Goal: Information Seeking & Learning: Learn about a topic

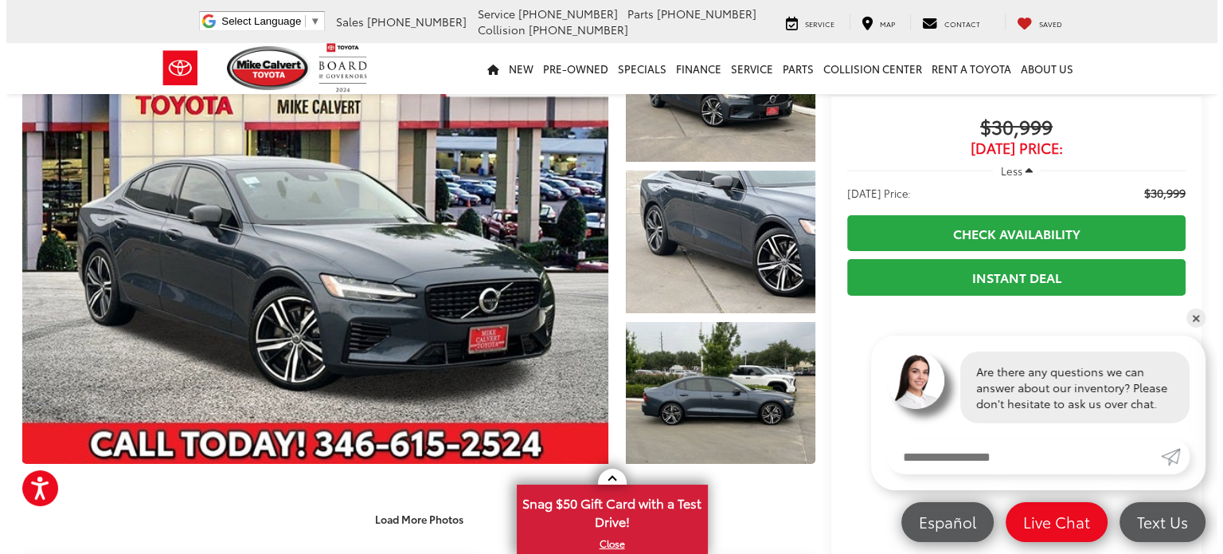
scroll to position [121, 0]
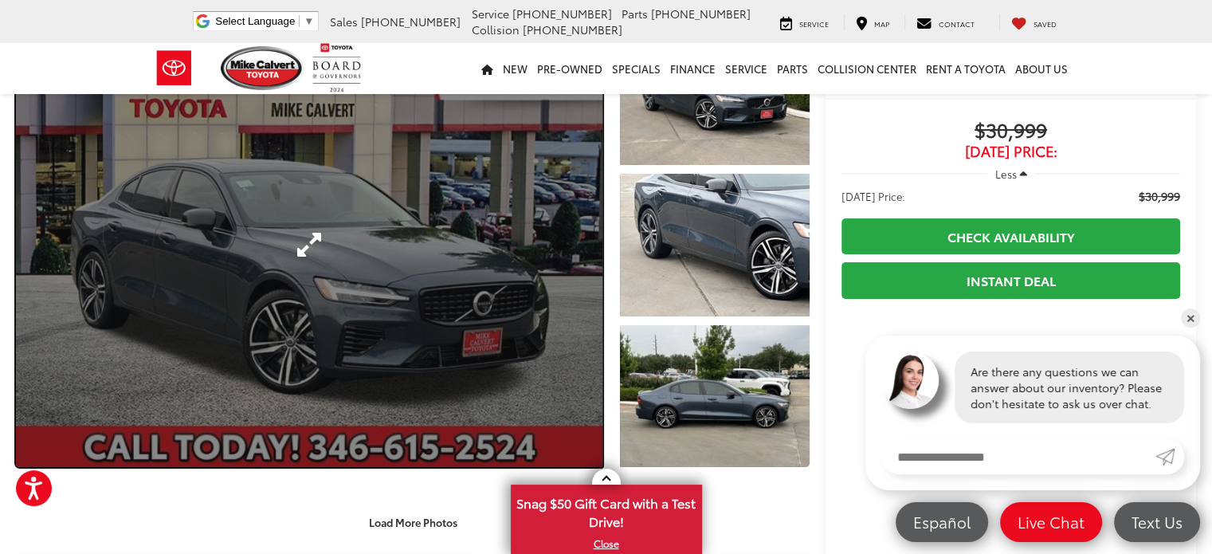
click at [363, 253] on link "Expand Photo 0" at bounding box center [309, 244] width 586 height 444
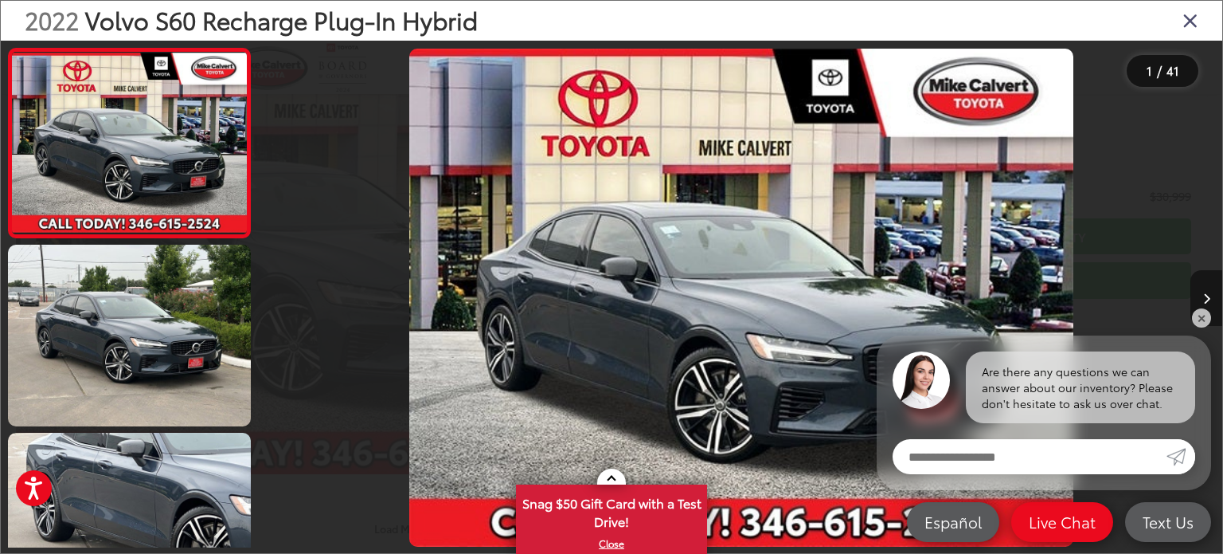
click at [1208, 291] on button "Next image" at bounding box center [1207, 298] width 32 height 56
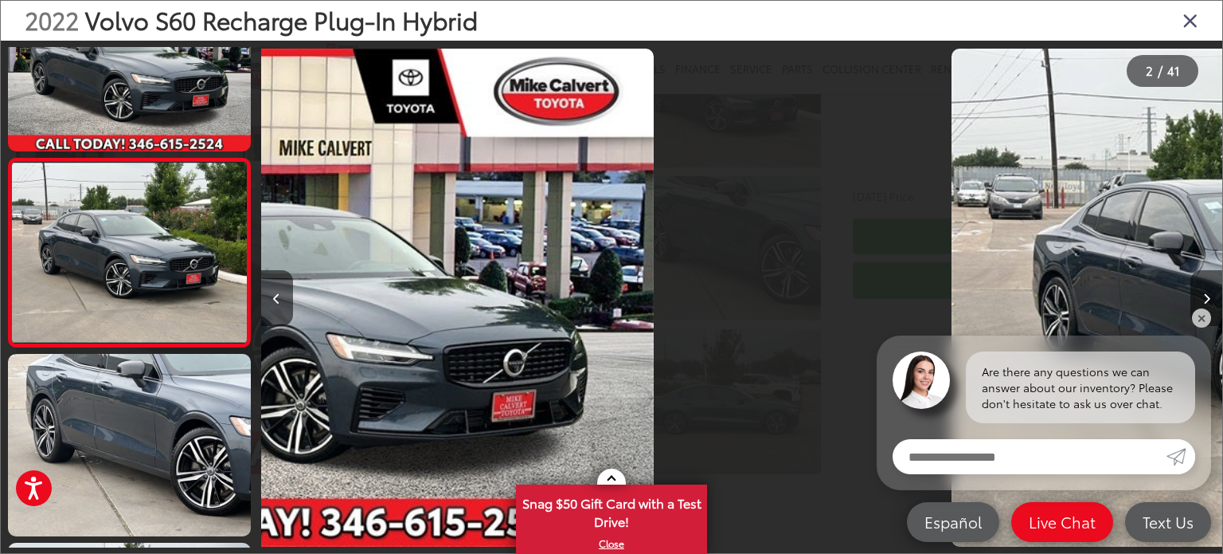
scroll to position [80, 0]
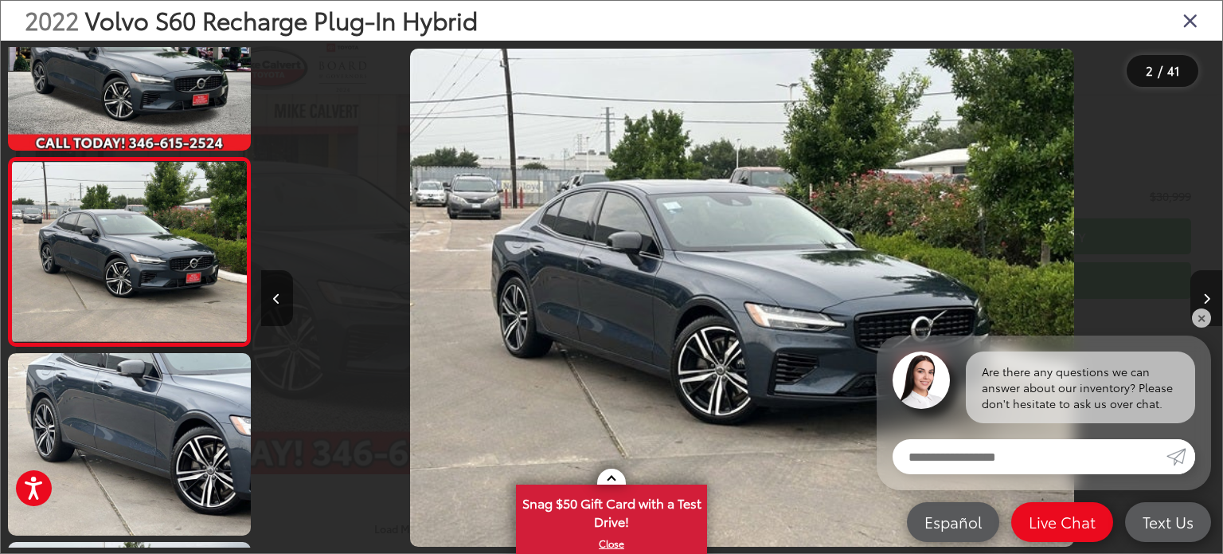
click at [1208, 291] on button "Next image" at bounding box center [1207, 298] width 32 height 56
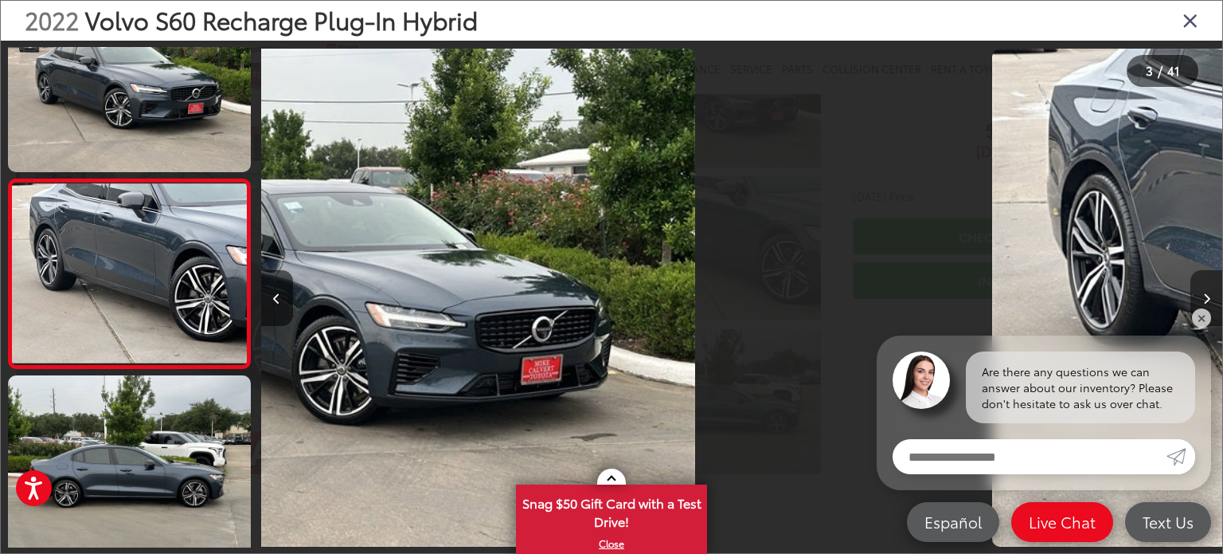
scroll to position [268, 0]
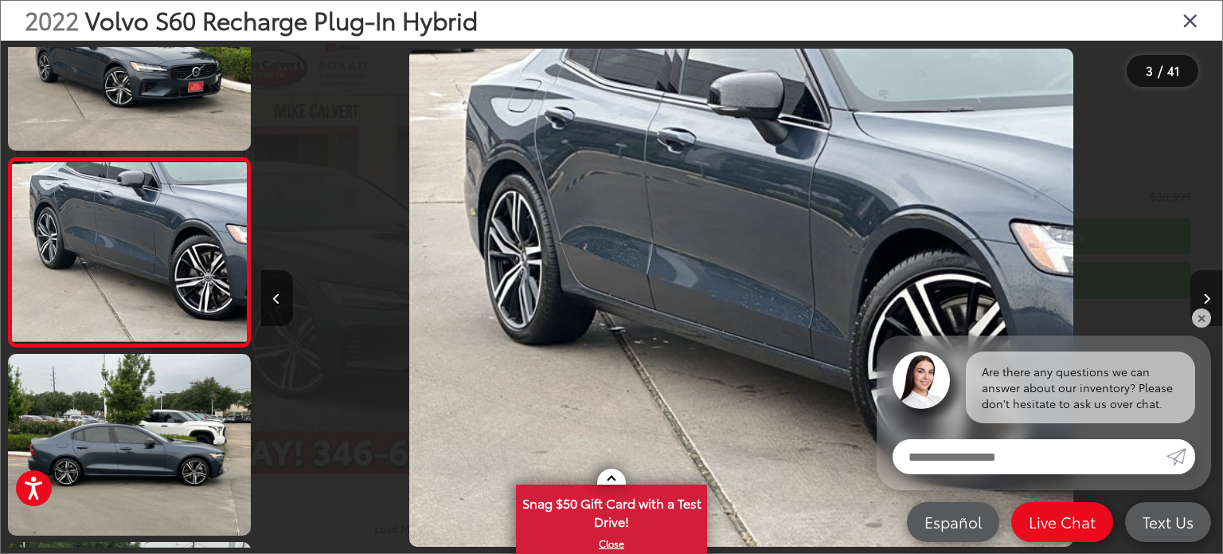
click at [1208, 291] on button "Next image" at bounding box center [1207, 298] width 32 height 56
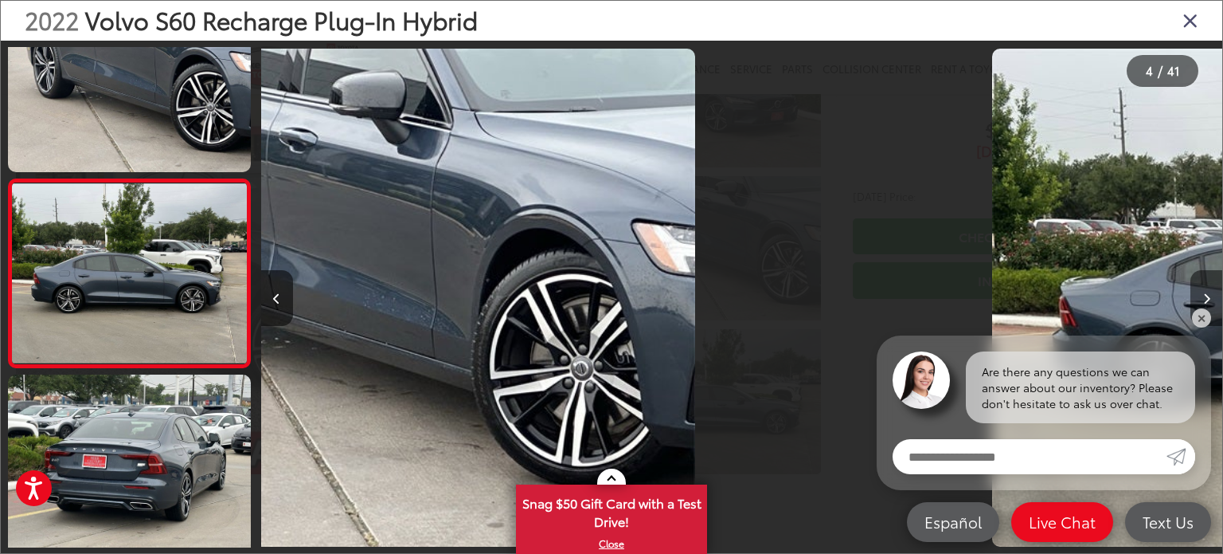
scroll to position [456, 0]
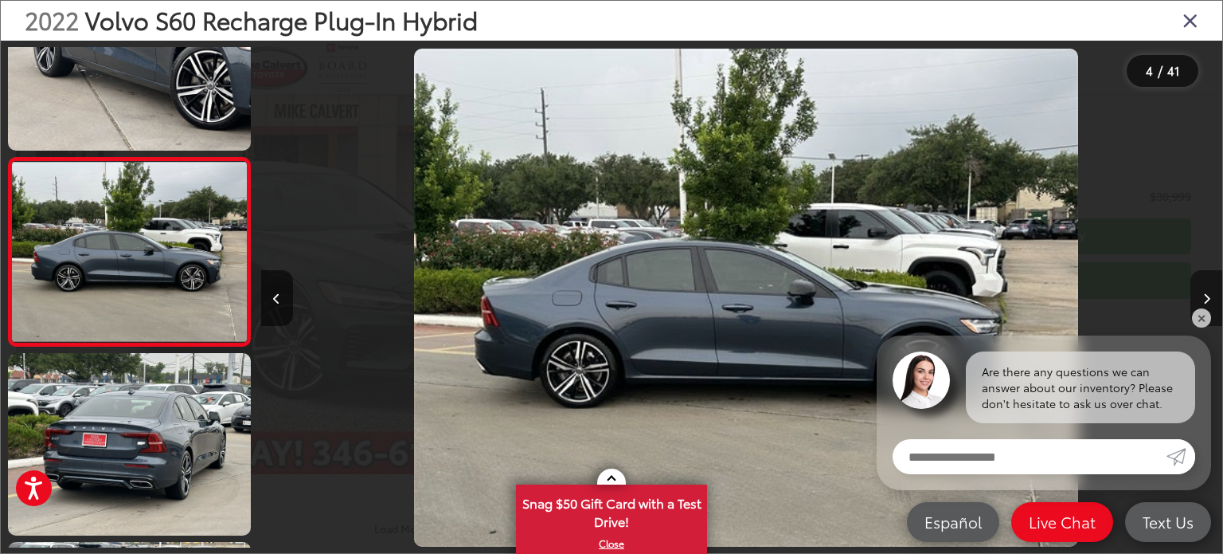
click at [1209, 293] on icon "Next image" at bounding box center [1207, 298] width 7 height 11
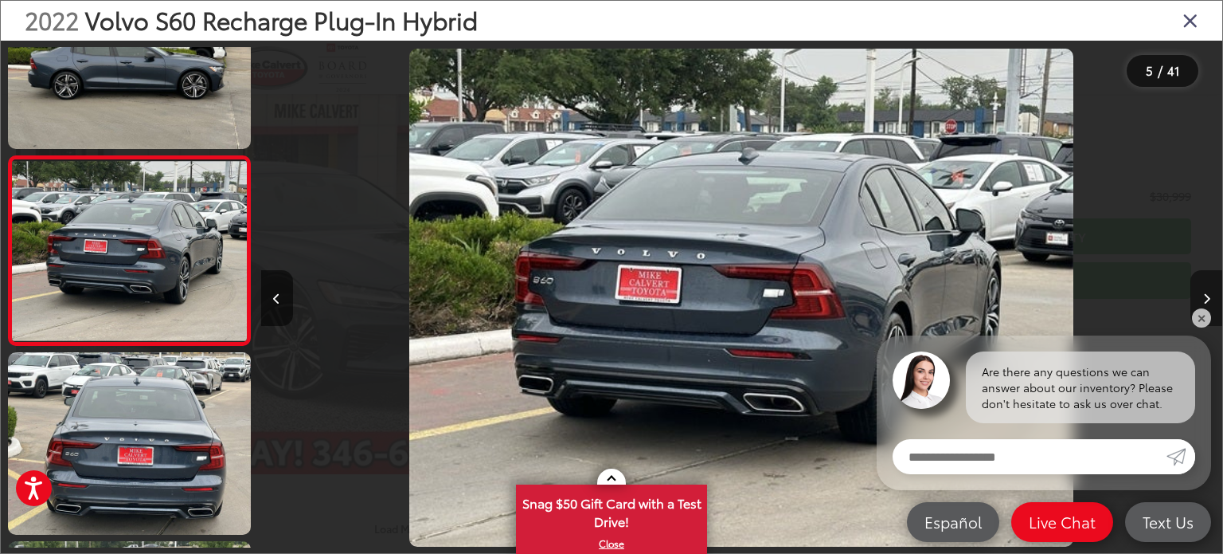
scroll to position [0, 3847]
click at [1209, 293] on icon "Next image" at bounding box center [1207, 298] width 7 height 11
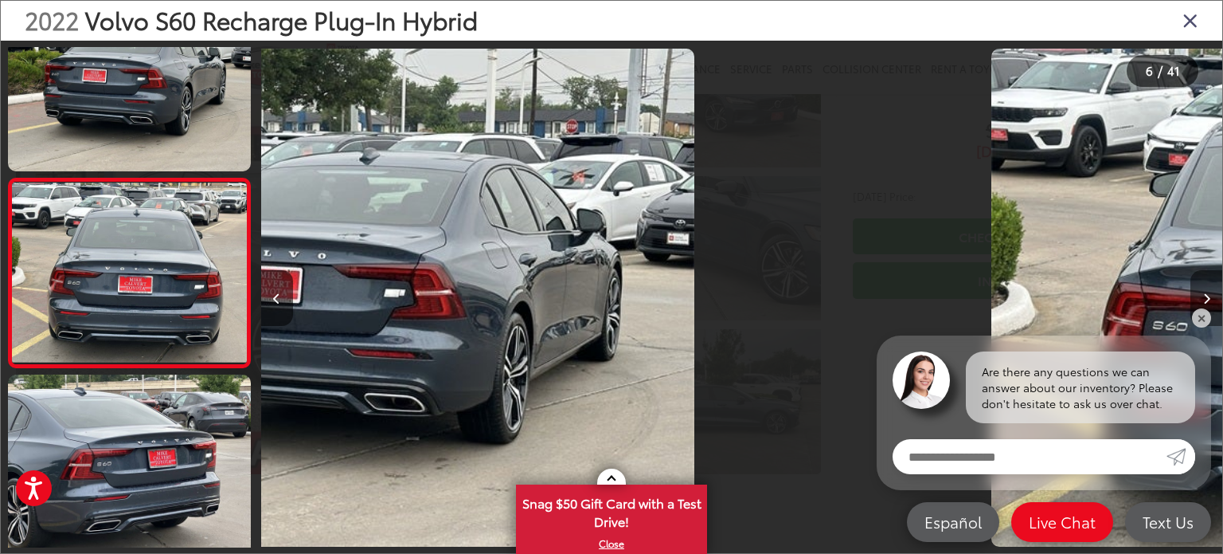
scroll to position [834, 0]
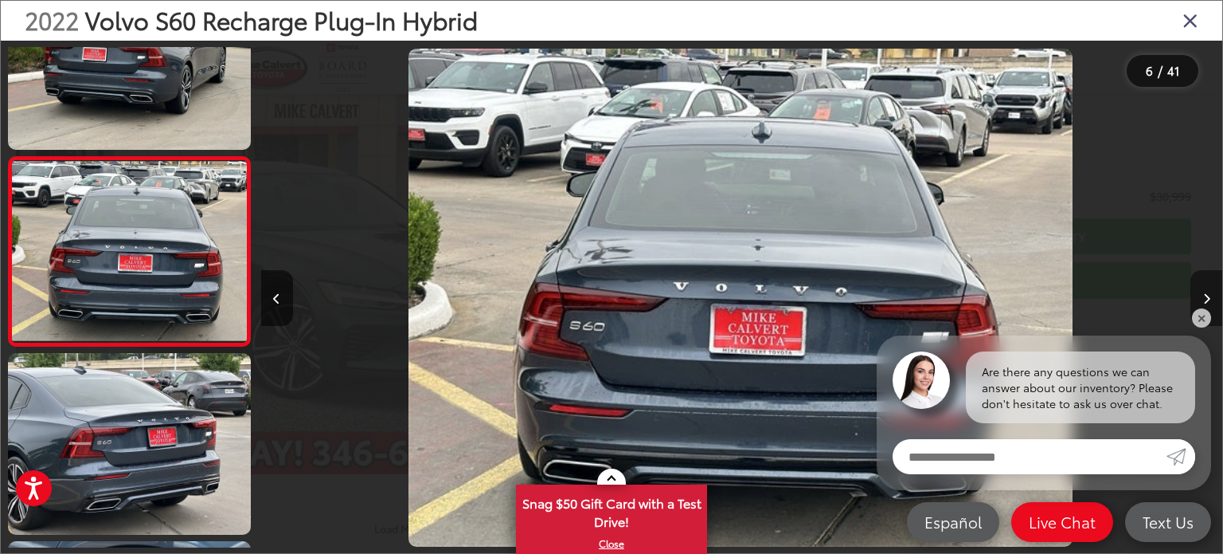
click at [1209, 293] on icon "Next image" at bounding box center [1207, 298] width 7 height 11
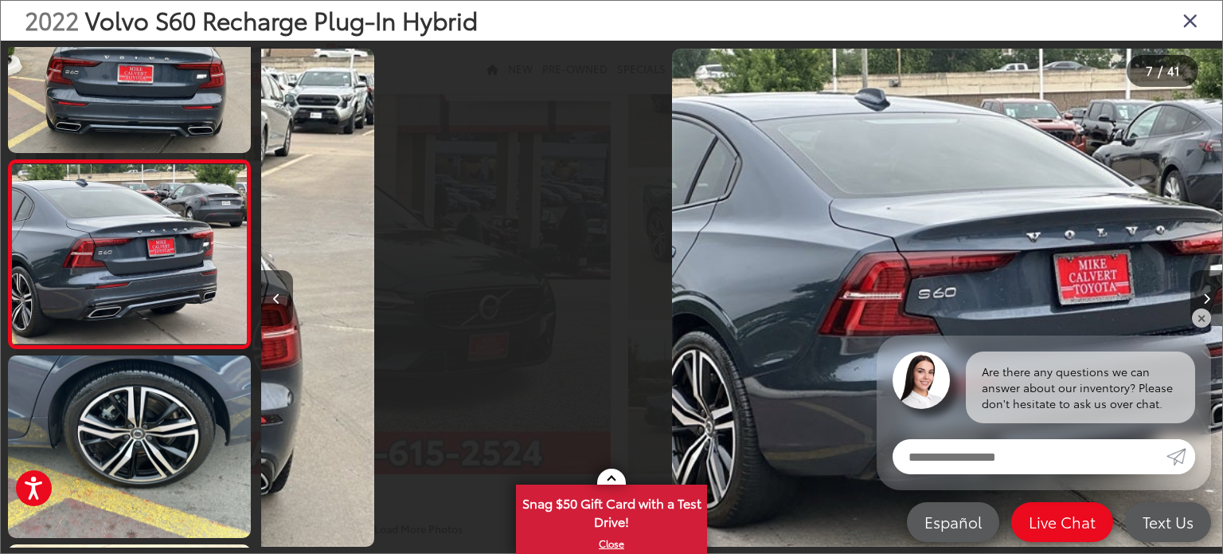
scroll to position [1023, 0]
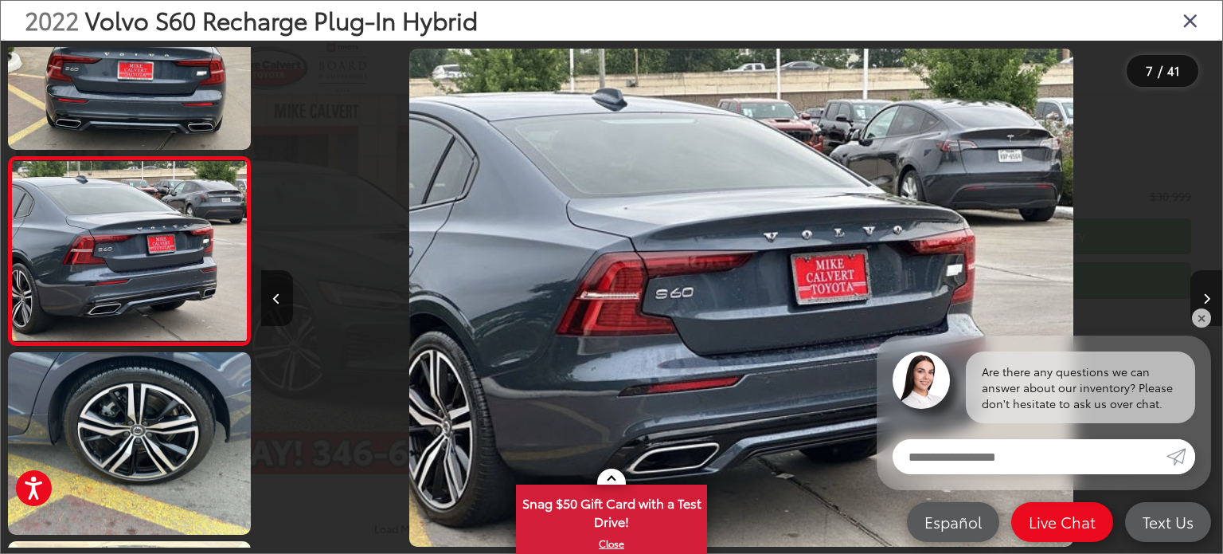
click at [1209, 293] on icon "Next image" at bounding box center [1207, 298] width 7 height 11
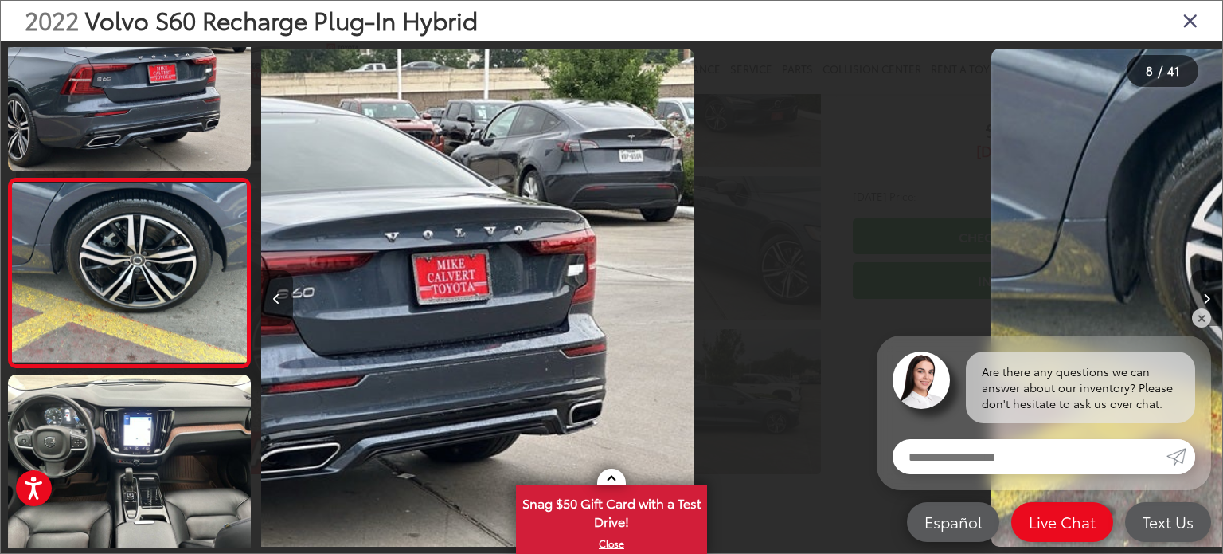
scroll to position [0, 0]
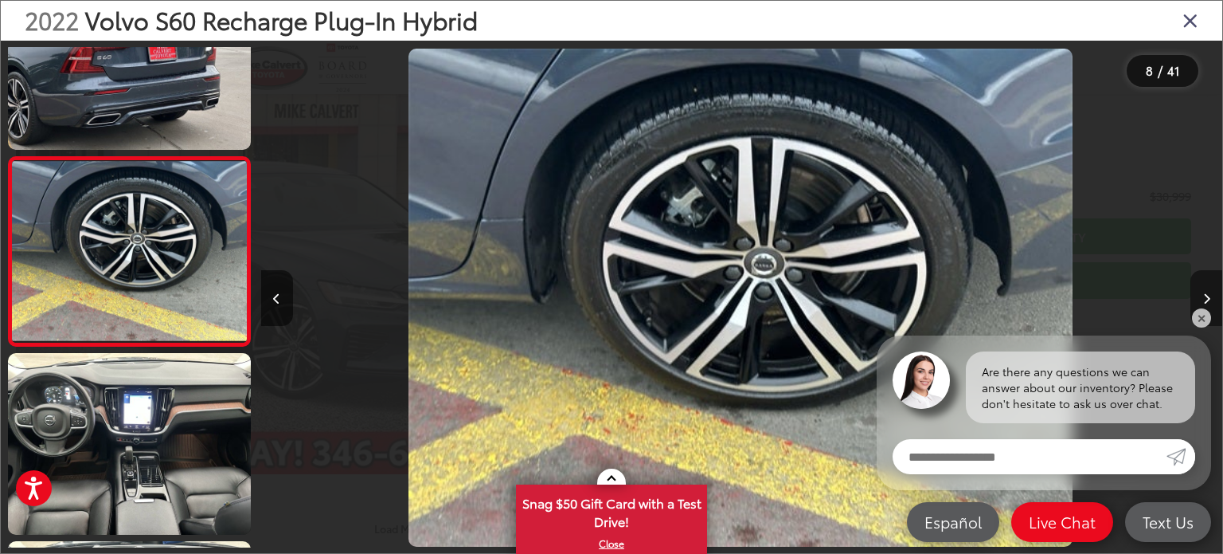
click at [1209, 293] on icon "Next image" at bounding box center [1207, 298] width 7 height 11
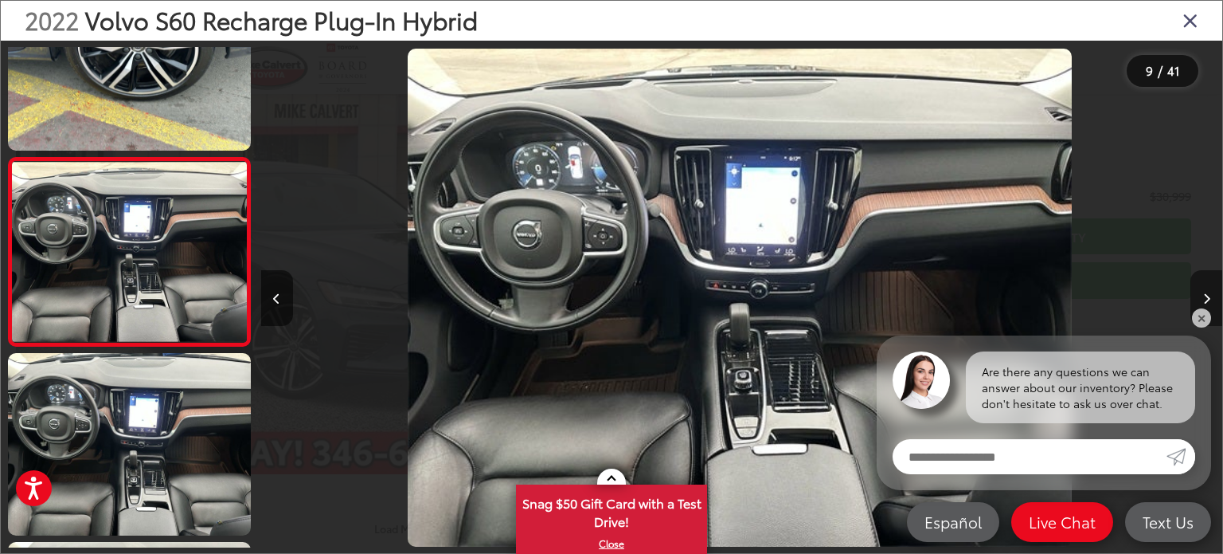
click at [1209, 293] on icon "Next image" at bounding box center [1207, 298] width 7 height 11
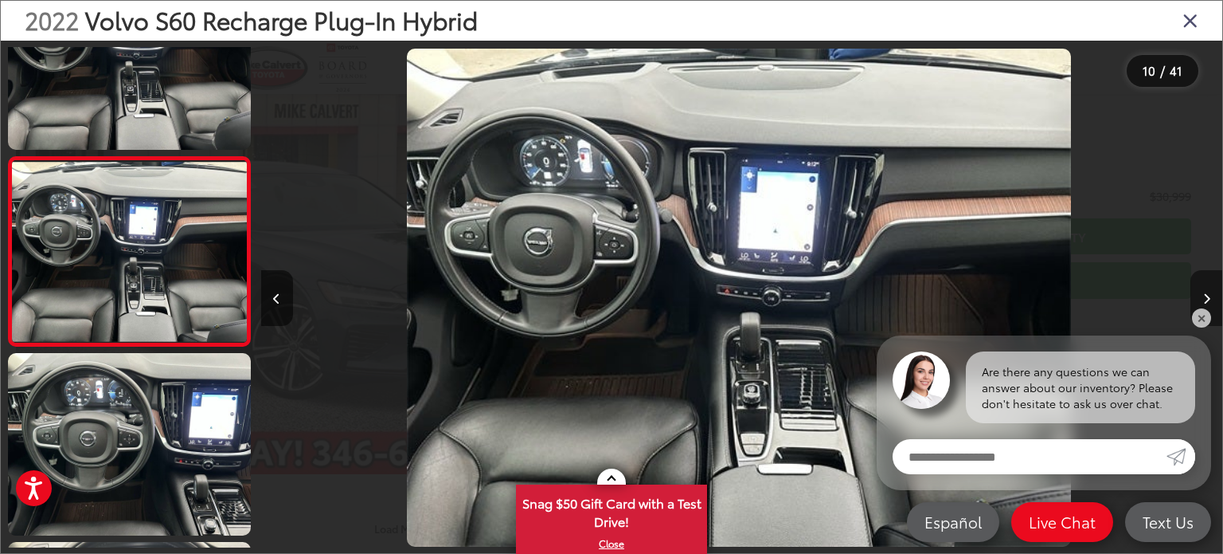
click at [1209, 293] on icon "Next image" at bounding box center [1207, 298] width 7 height 11
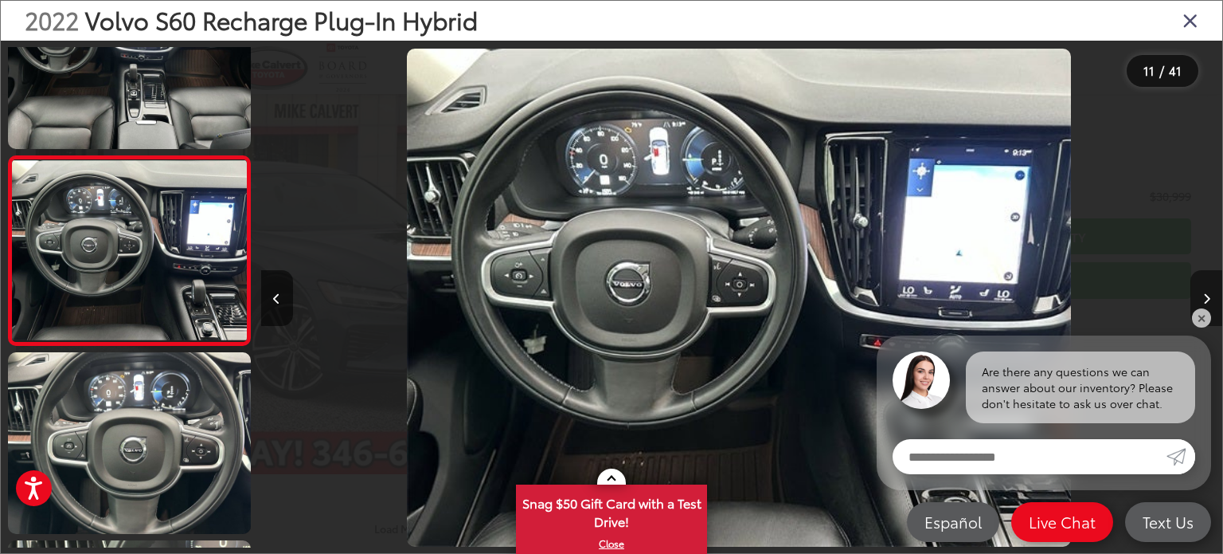
click at [1208, 289] on button "Next image" at bounding box center [1207, 298] width 32 height 56
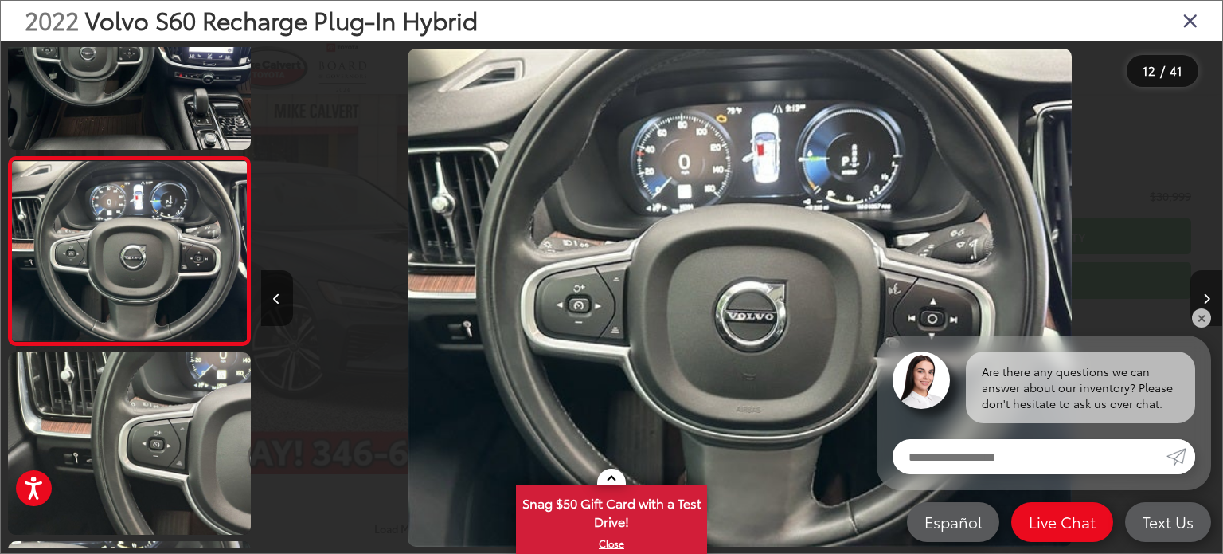
click at [1208, 293] on icon "Next image" at bounding box center [1207, 298] width 7 height 11
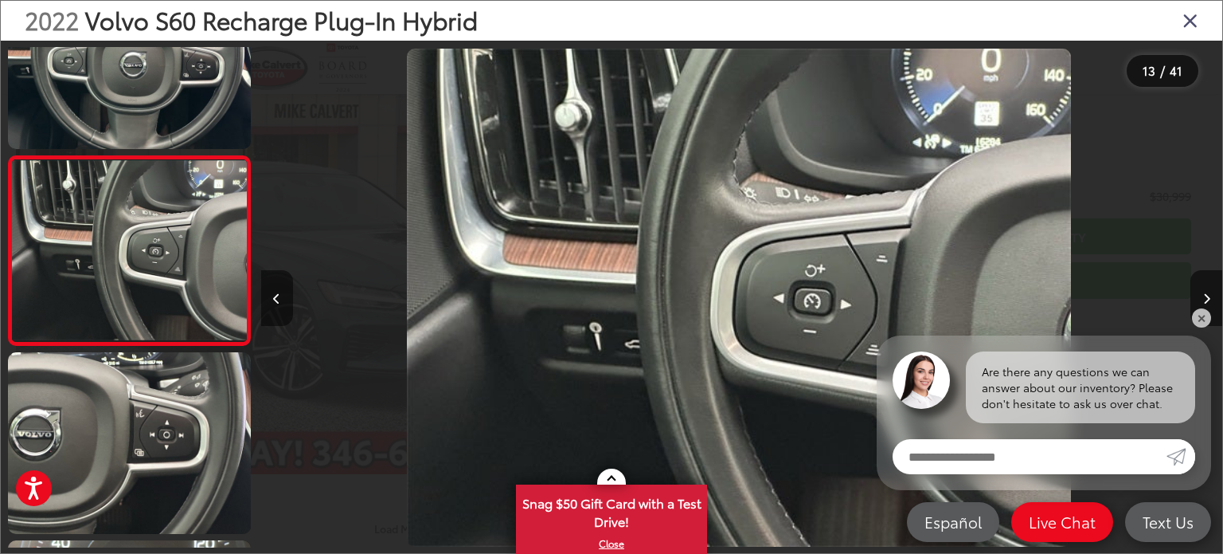
click at [284, 288] on button "Previous image" at bounding box center [277, 298] width 32 height 56
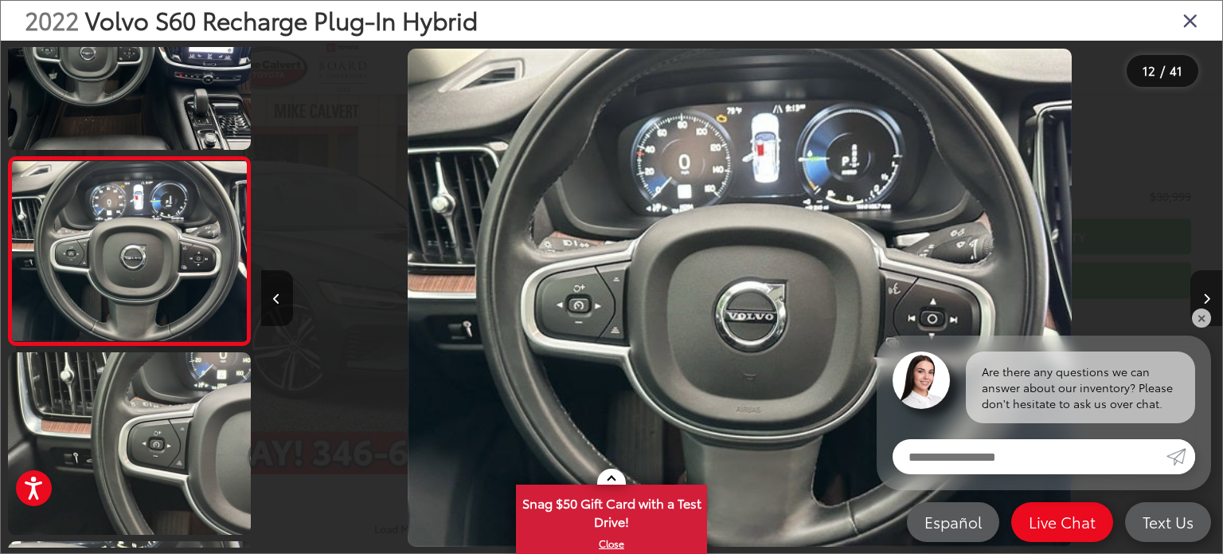
click at [1211, 298] on button "Next image" at bounding box center [1207, 298] width 32 height 56
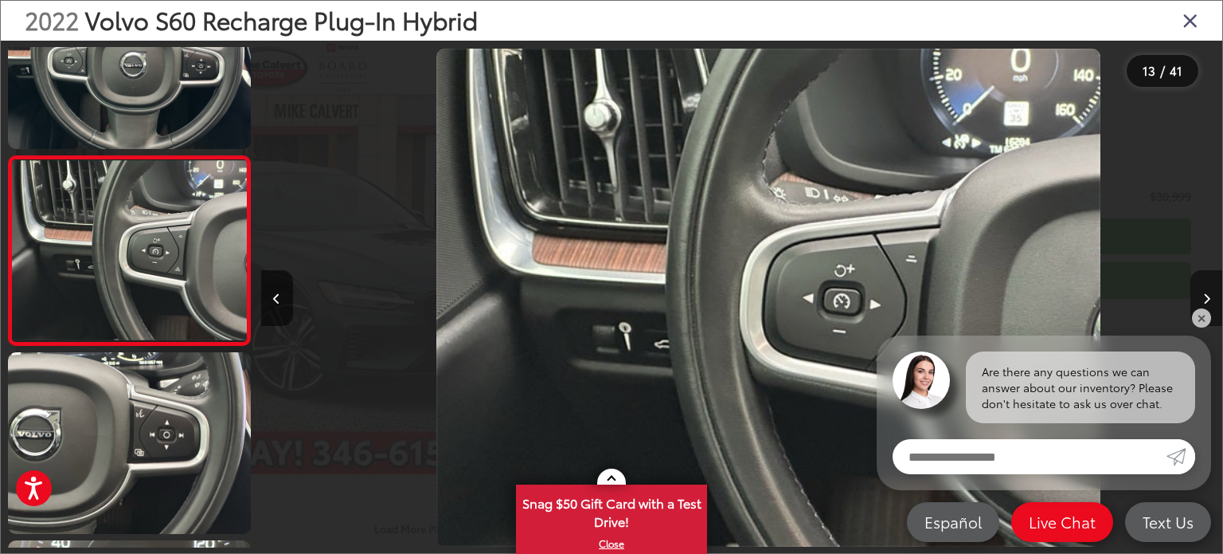
click at [1211, 298] on button "Next image" at bounding box center [1207, 298] width 32 height 56
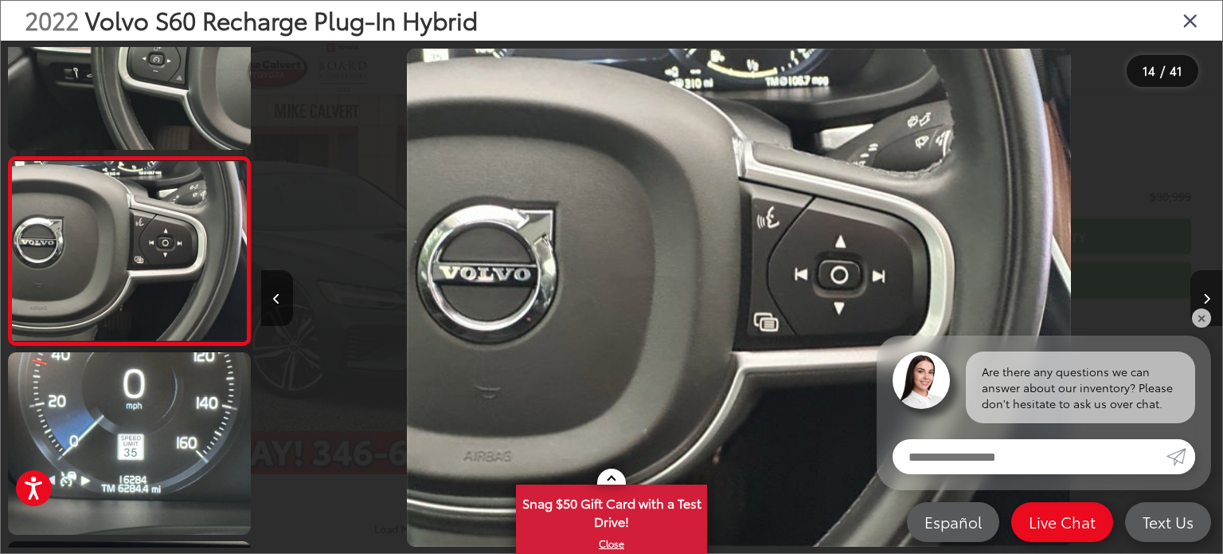
click at [1211, 298] on button "Next image" at bounding box center [1207, 298] width 32 height 56
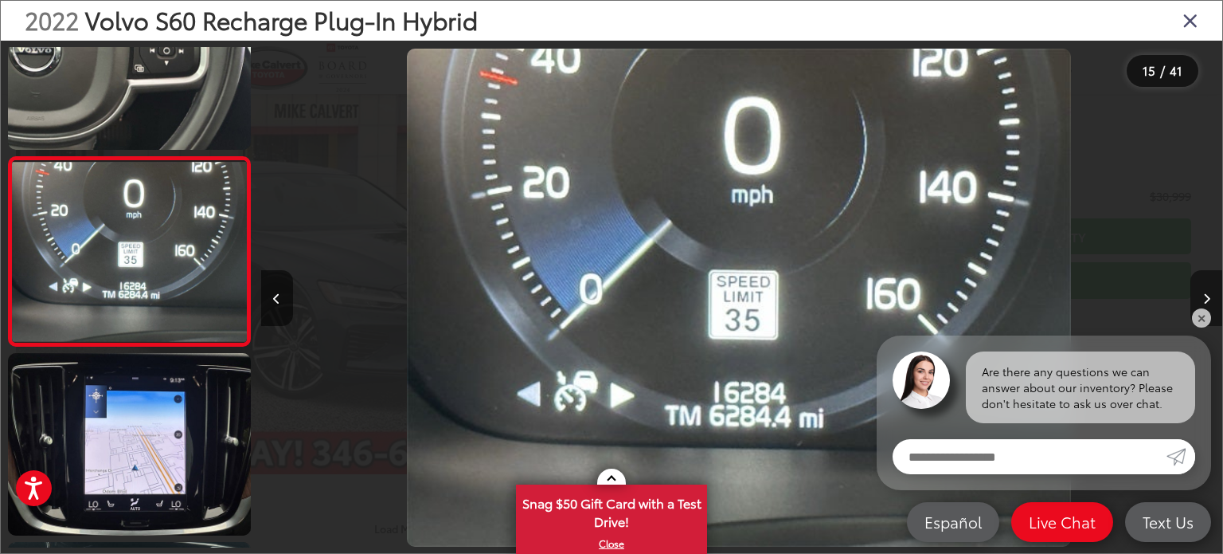
click at [1211, 298] on button "Next image" at bounding box center [1207, 298] width 32 height 56
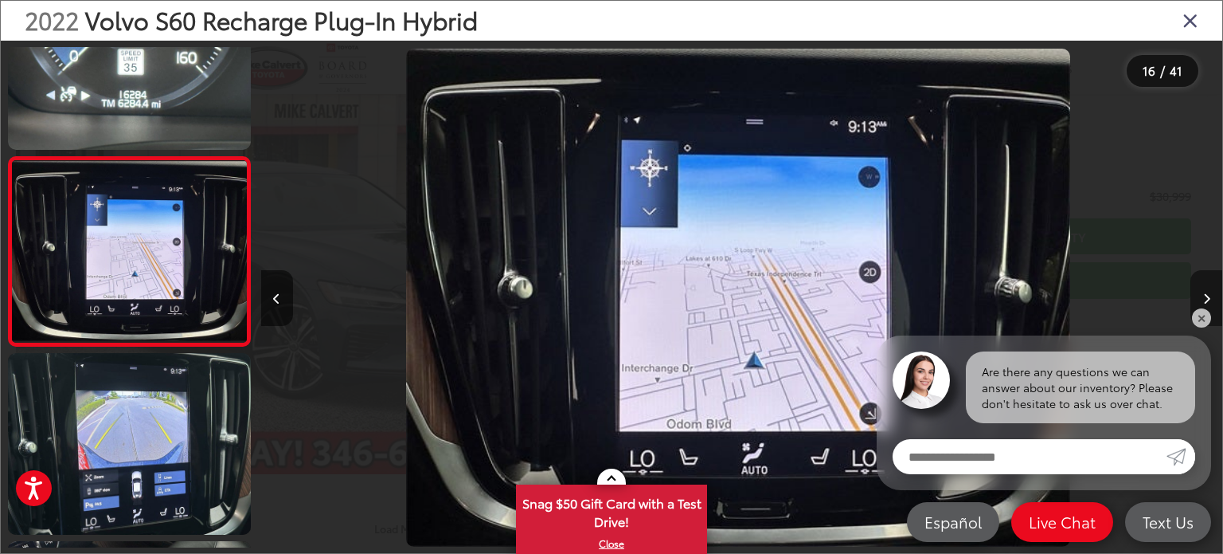
click at [1211, 298] on button "Next image" at bounding box center [1207, 298] width 32 height 56
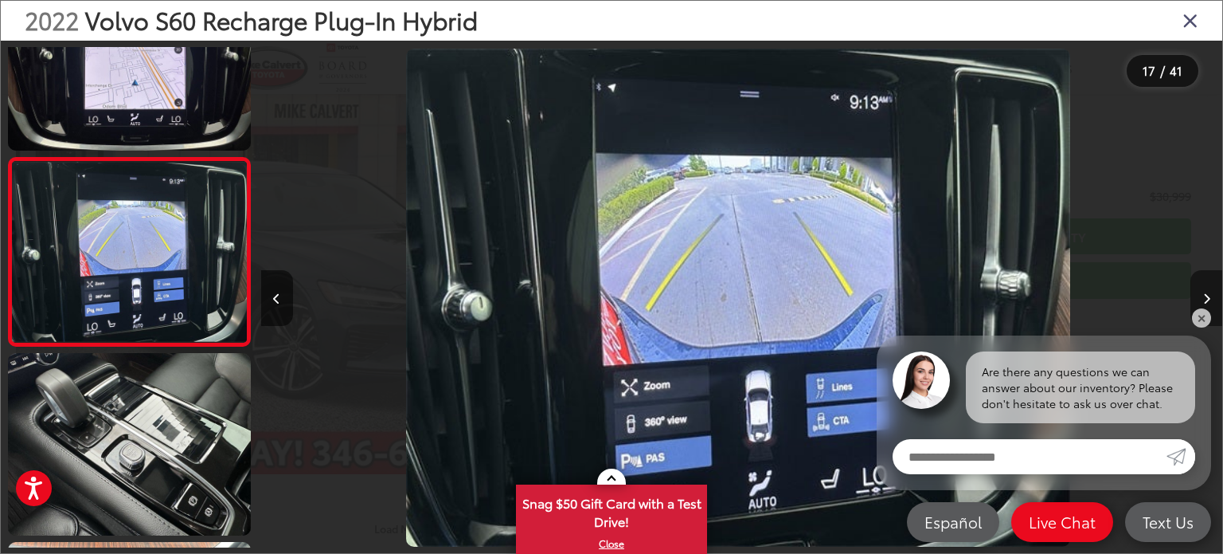
click at [1211, 298] on button "Next image" at bounding box center [1207, 298] width 32 height 56
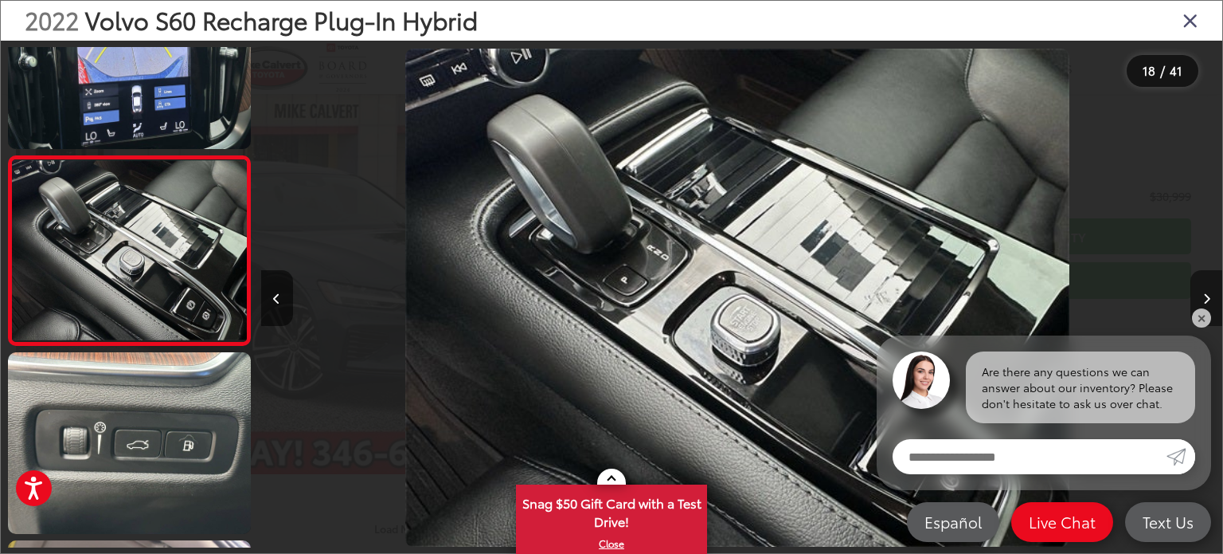
click at [1211, 303] on button "Next image" at bounding box center [1207, 298] width 32 height 56
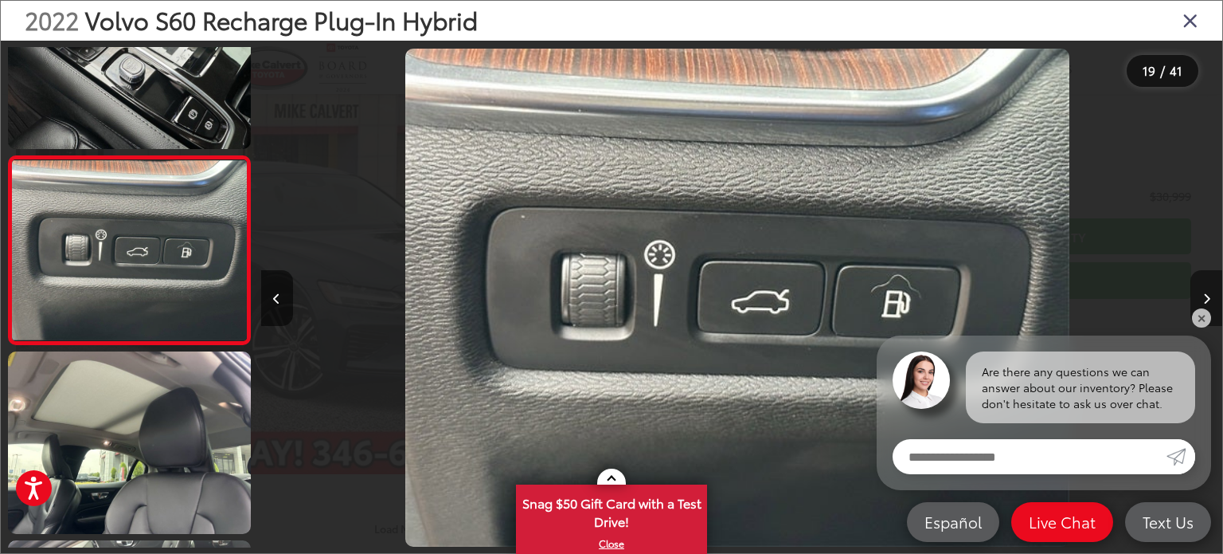
click at [1211, 303] on button "Next image" at bounding box center [1207, 298] width 32 height 56
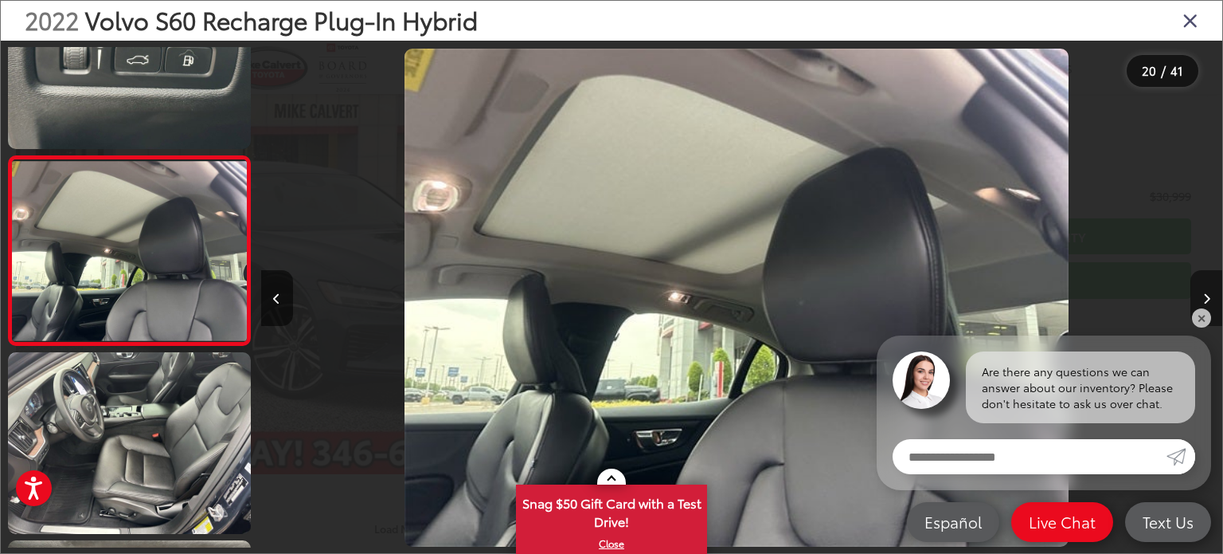
click at [1211, 303] on button "Next image" at bounding box center [1207, 298] width 32 height 56
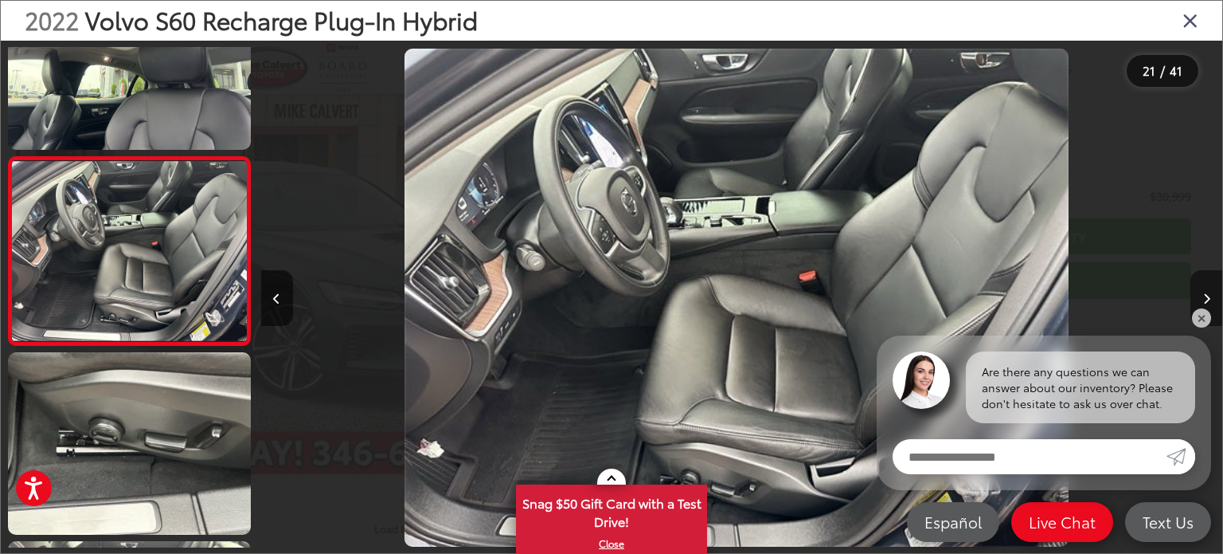
click at [1211, 303] on button "Next image" at bounding box center [1207, 298] width 32 height 56
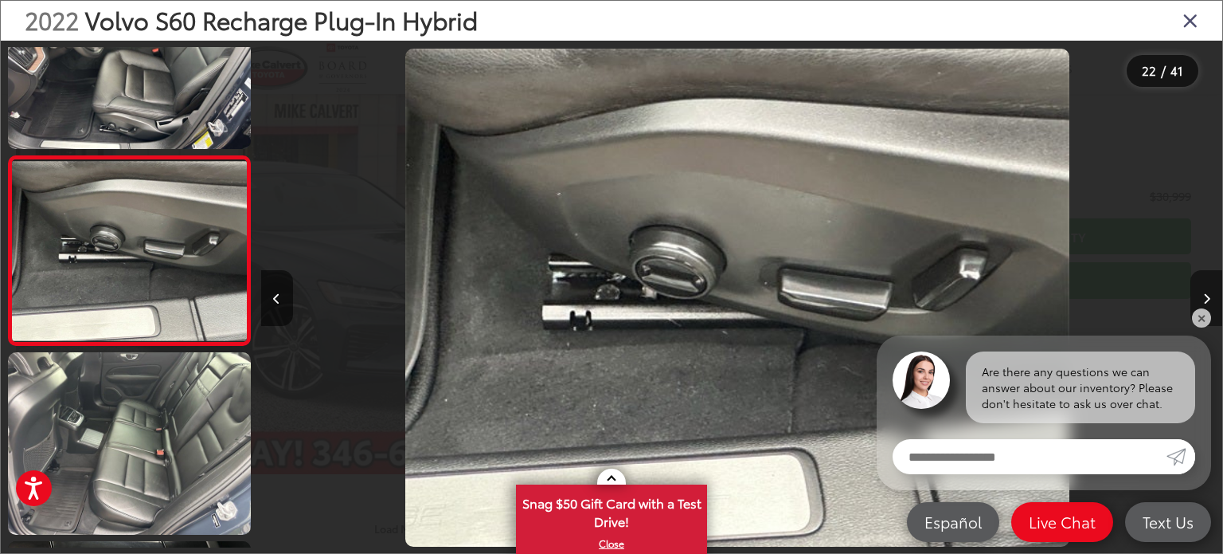
click at [1211, 303] on button "Next image" at bounding box center [1207, 298] width 32 height 56
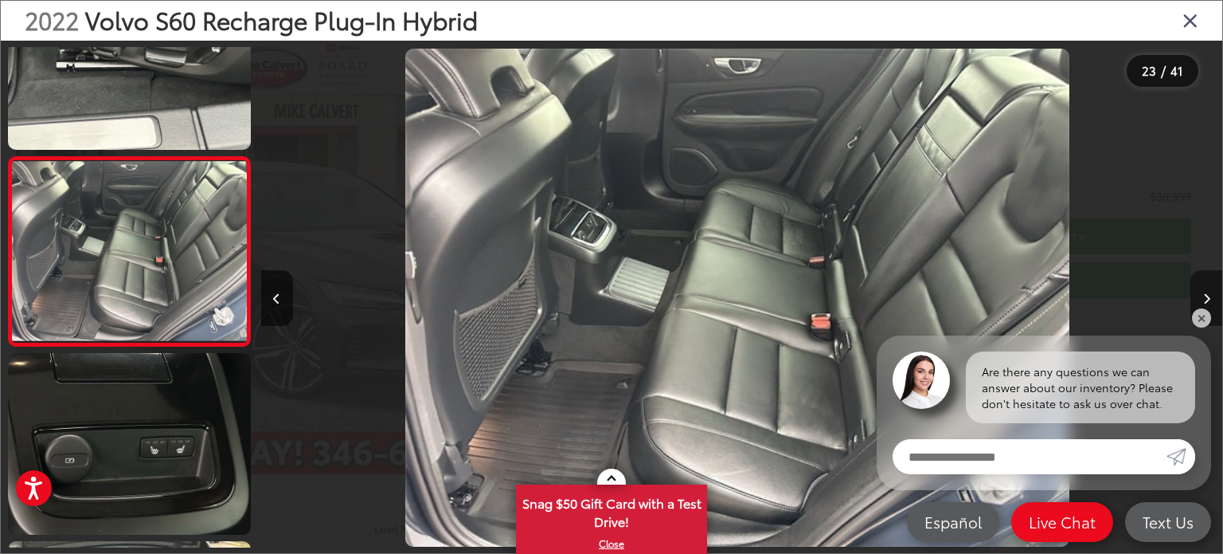
click at [1211, 303] on button "Next image" at bounding box center [1207, 298] width 32 height 56
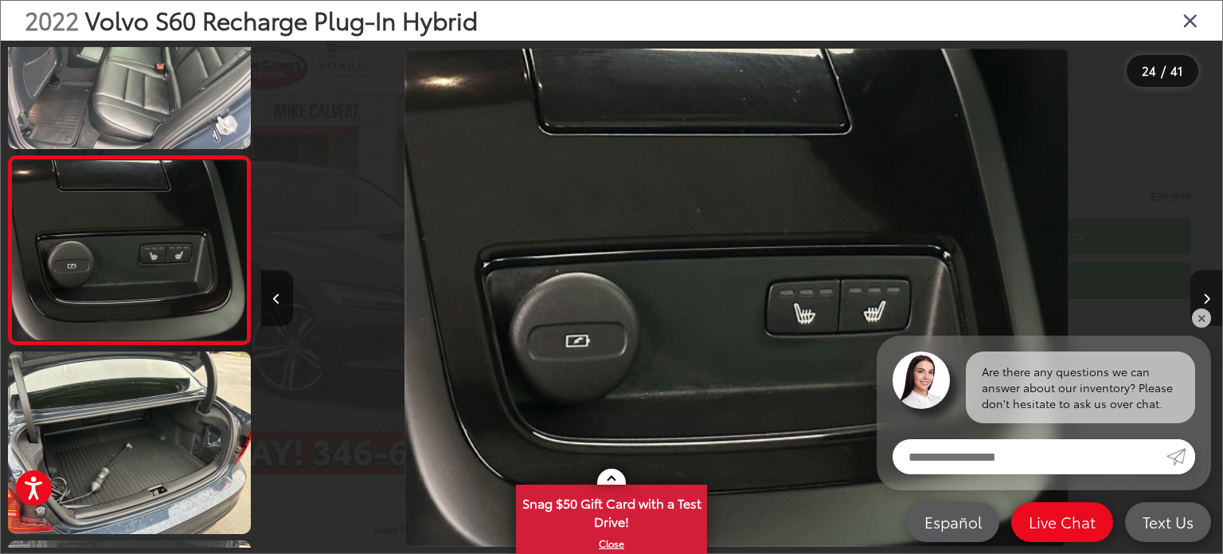
click at [1211, 303] on button "Next image" at bounding box center [1207, 298] width 32 height 56
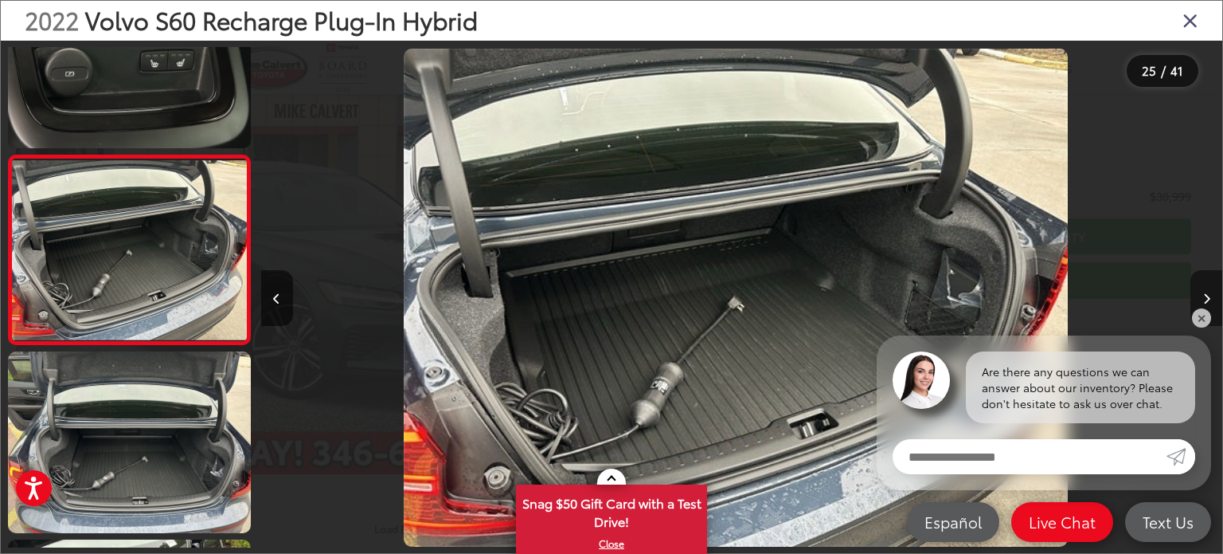
click at [1211, 303] on button "Next image" at bounding box center [1207, 298] width 32 height 56
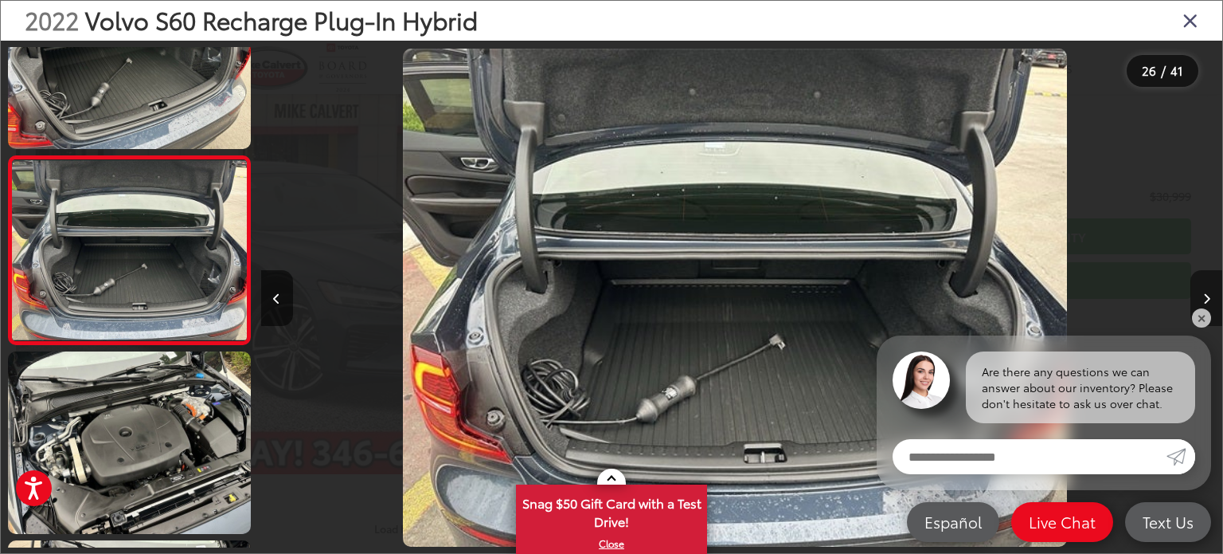
click at [1211, 303] on button "Next image" at bounding box center [1207, 298] width 32 height 56
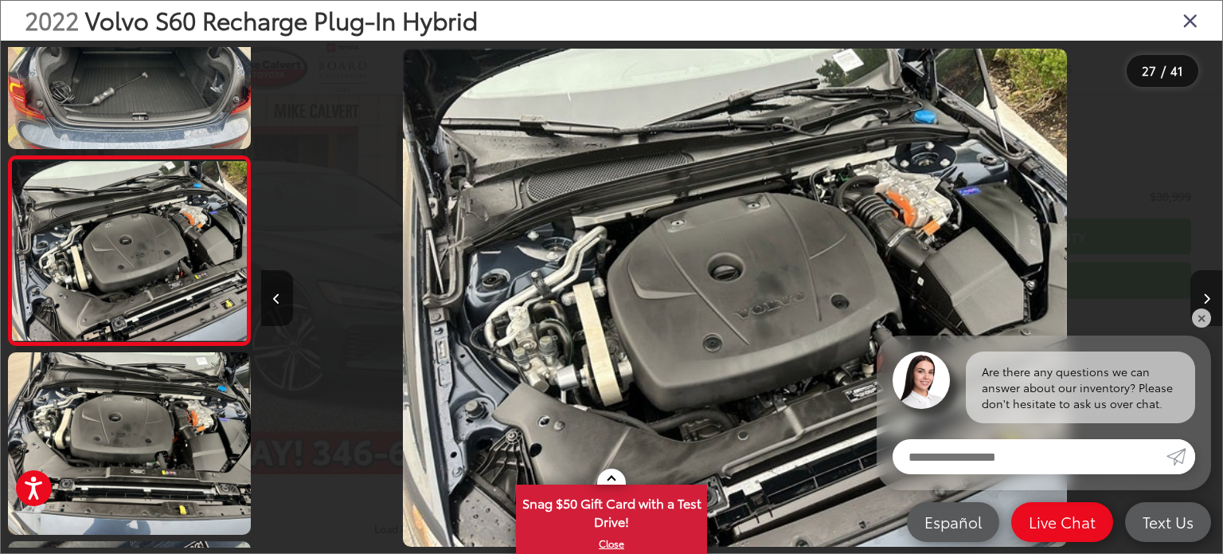
click at [1211, 303] on button "Next image" at bounding box center [1207, 298] width 32 height 56
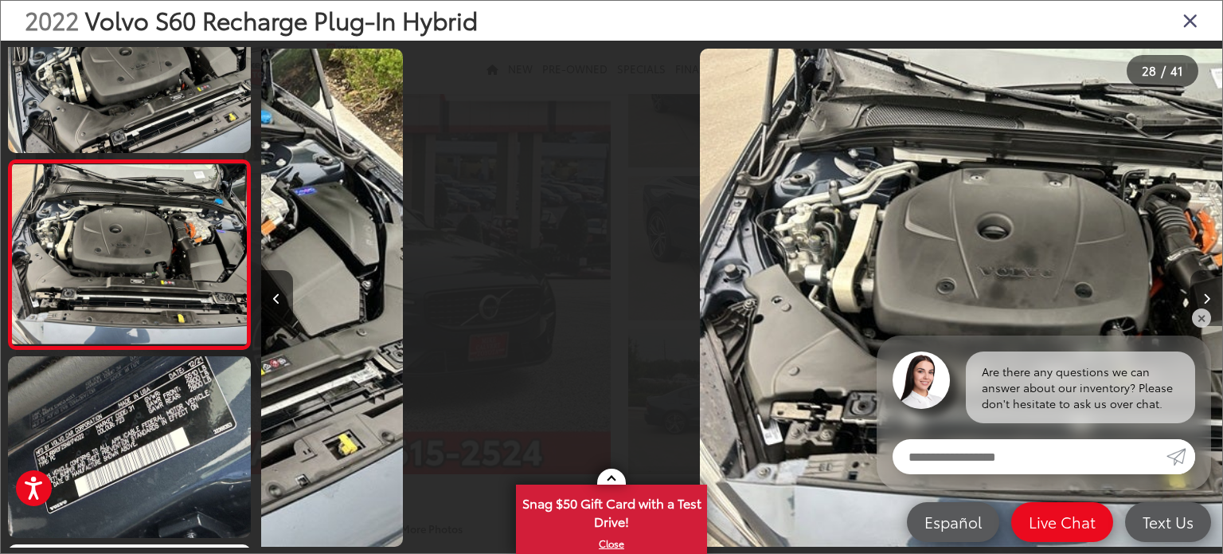
click at [1211, 303] on button "Next image" at bounding box center [1207, 298] width 32 height 56
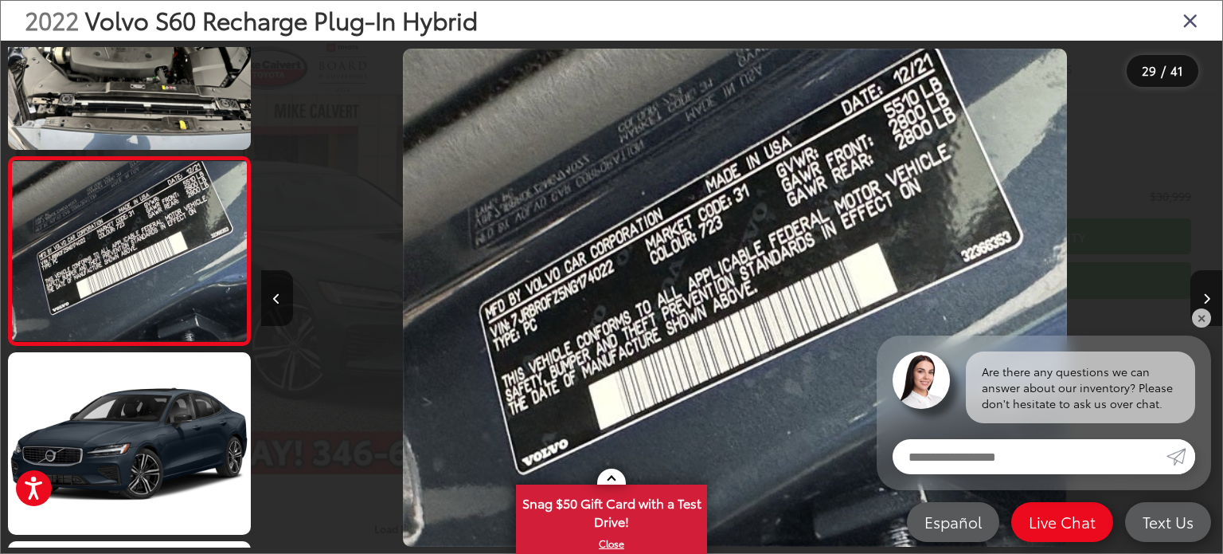
click at [1183, 19] on icon "Close gallery" at bounding box center [1191, 20] width 16 height 21
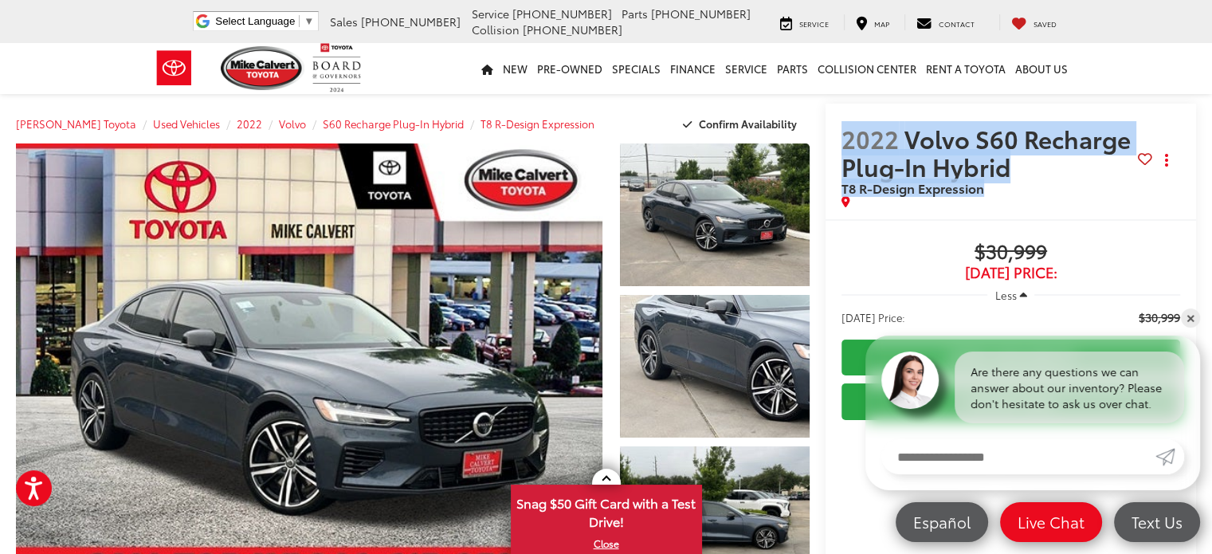
drag, startPoint x: 840, startPoint y: 131, endPoint x: 1012, endPoint y: 184, distance: 179.1
click at [1012, 184] on h2 "2022 Volvo S60 Recharge Plug-In Hybrid T8 R-Design Expression" at bounding box center [989, 160] width 296 height 72
copy h2 "2022 Volvo S60 Recharge Plug-In Hybrid T8 R-Design Expression"
